Goal: Entertainment & Leisure: Browse casually

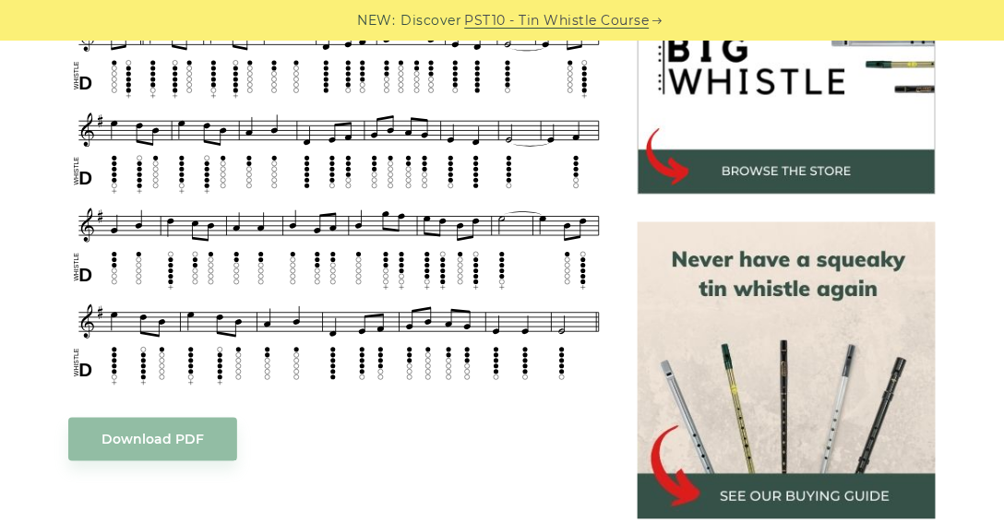
scroll to position [579, 0]
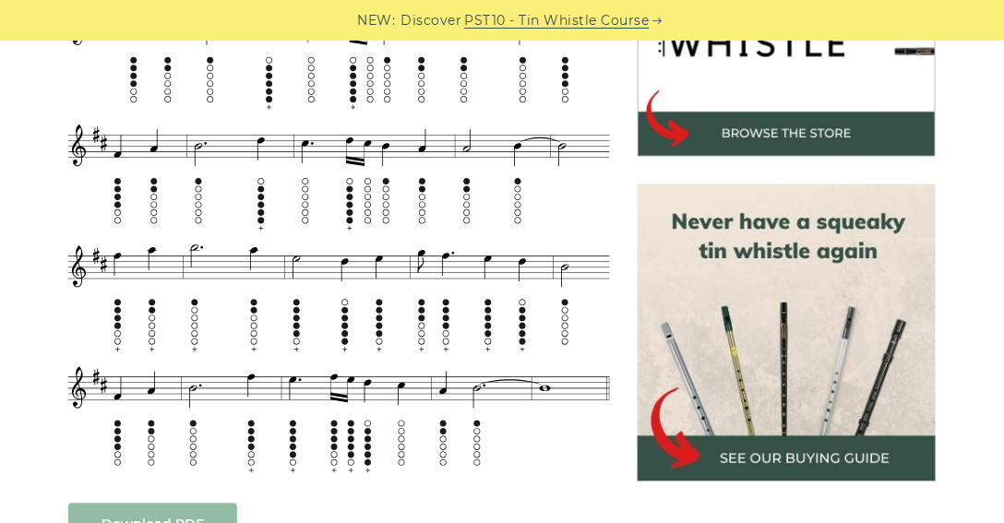
scroll to position [632, 0]
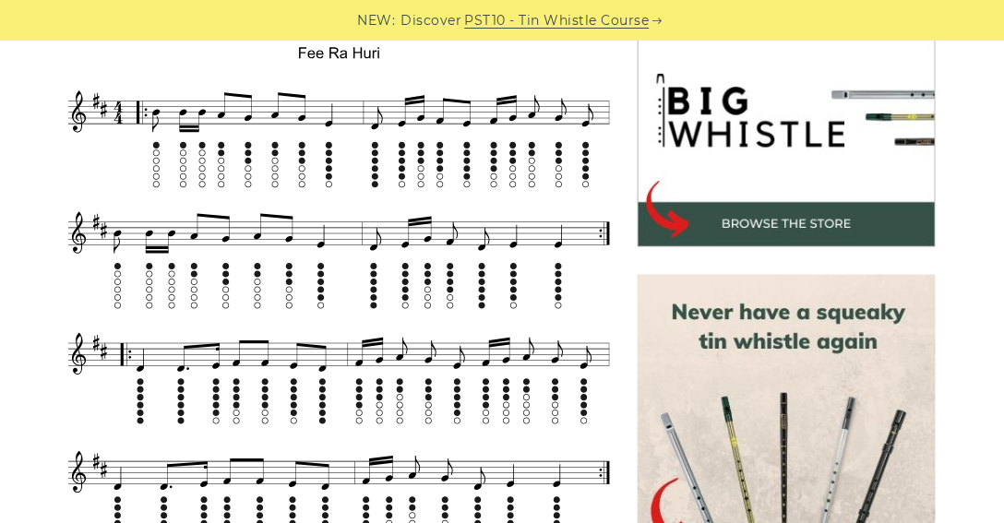
scroll to position [632, 0]
